Goal: Information Seeking & Learning: Learn about a topic

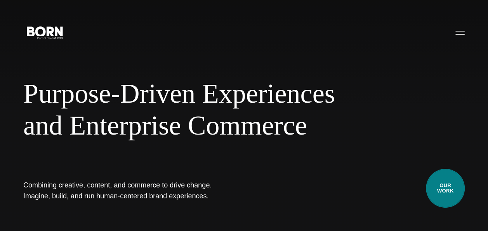
click at [451, 193] on link "Our Work" at bounding box center [445, 188] width 39 height 39
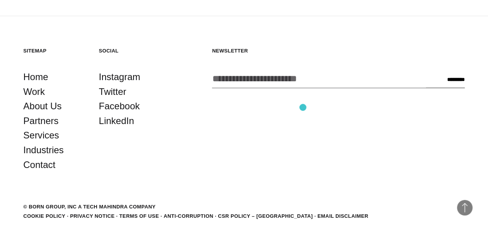
scroll to position [2189, 0]
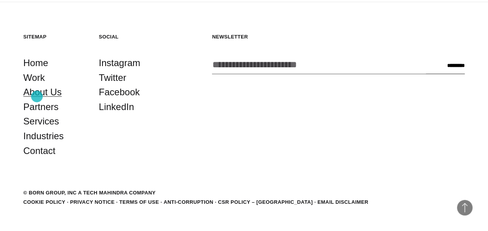
click at [37, 96] on link "About Us" at bounding box center [42, 91] width 38 height 15
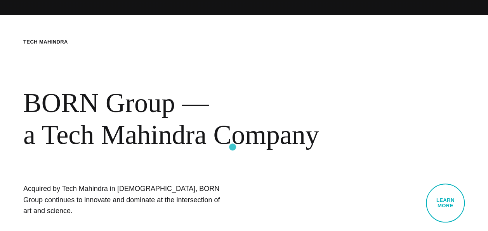
scroll to position [233, 0]
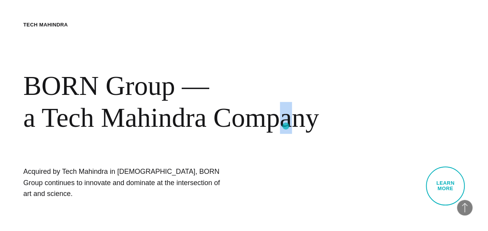
drag, startPoint x: 262, startPoint y: 126, endPoint x: 286, endPoint y: 126, distance: 23.7
click at [286, 126] on div "BORN Group — a Tech Mahindra Company" at bounding box center [186, 101] width 326 height 63
drag, startPoint x: 286, startPoint y: 126, endPoint x: 271, endPoint y: 152, distance: 29.7
click at [273, 152] on div "BORN About Tech Mahindra BORN Group — a Tech Mahindra Company Acquired by Tech …" at bounding box center [244, 113] width 488 height 231
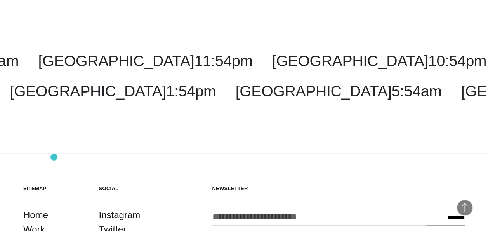
scroll to position [2275, 0]
